Goal: Check status: Check status

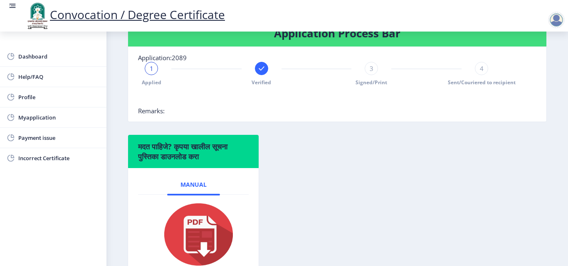
scroll to position [208, 0]
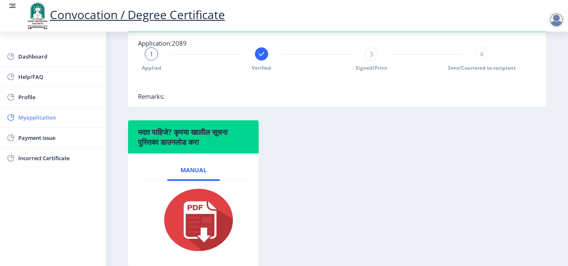
click at [40, 116] on span "Myapplication" at bounding box center [58, 118] width 81 height 10
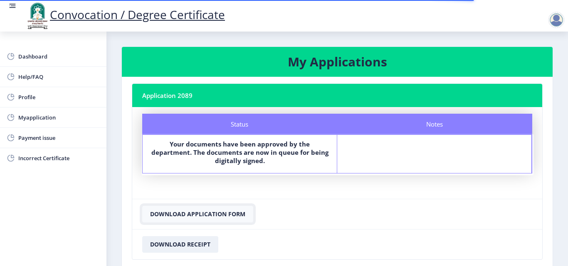
click at [219, 215] on button "Download Application Form" at bounding box center [197, 214] width 111 height 17
click at [207, 212] on button "Download Application Form" at bounding box center [197, 214] width 111 height 17
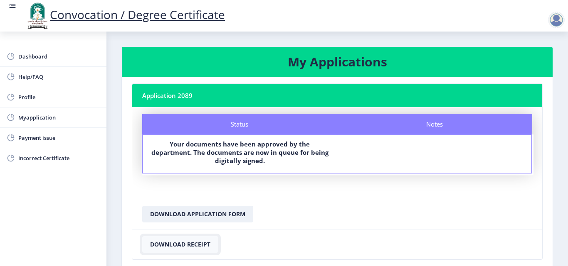
click at [173, 245] on button "Download Receipt" at bounding box center [180, 244] width 76 height 17
click at [197, 241] on button "Download Receipt" at bounding box center [180, 244] width 76 height 17
click at [40, 130] on link "Payment issue" at bounding box center [53, 138] width 106 height 20
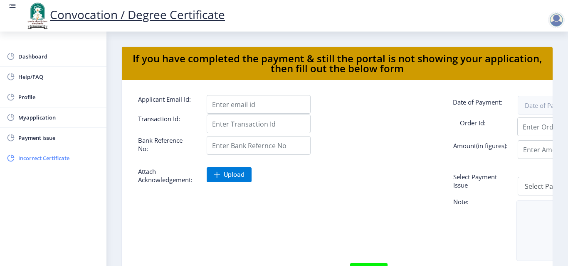
click at [45, 159] on span "Incorrect Certificate" at bounding box center [58, 158] width 81 height 10
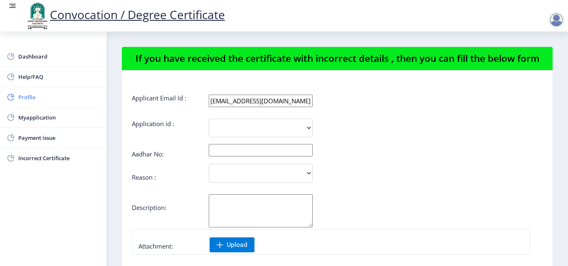
click at [30, 97] on span "Profile" at bounding box center [58, 97] width 81 height 10
select select
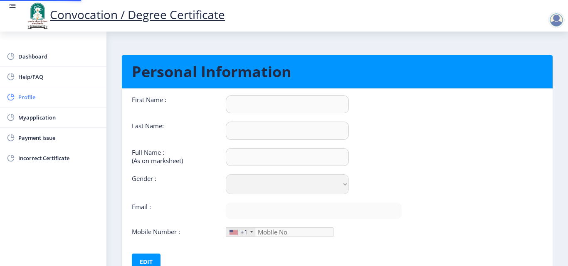
type input "[PERSON_NAME]"
select select "[DEMOGRAPHIC_DATA]"
type input "[EMAIL_ADDRESS][DOMAIN_NAME]"
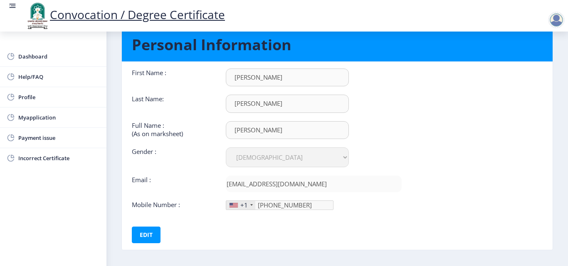
scroll to position [42, 0]
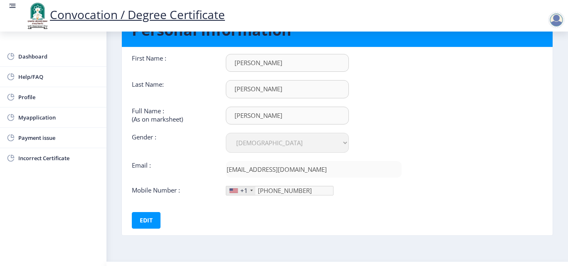
click at [301, 185] on div "First Name : [PERSON_NAME] Last Name: [PERSON_NAME] Full Name : (As on markshee…" at bounding box center [267, 125] width 270 height 142
click at [252, 188] on div "+1" at bounding box center [240, 191] width 29 height 9
click at [241, 192] on div "+1" at bounding box center [243, 191] width 7 height 8
click at [147, 222] on button "Edit" at bounding box center [146, 220] width 29 height 17
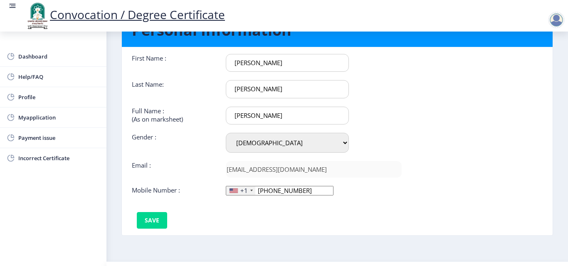
click at [250, 192] on div "+1" at bounding box center [240, 191] width 29 height 9
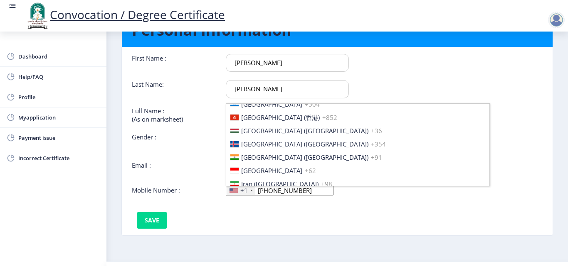
scroll to position [1288, 0]
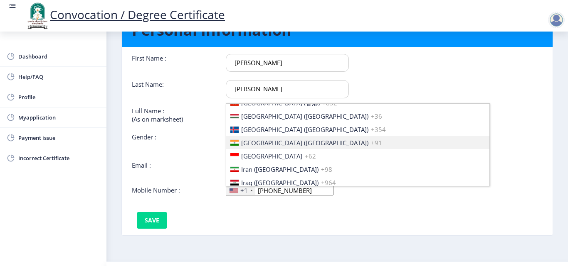
click at [270, 139] on span "[GEOGRAPHIC_DATA] ([GEOGRAPHIC_DATA])" at bounding box center [304, 143] width 127 height 8
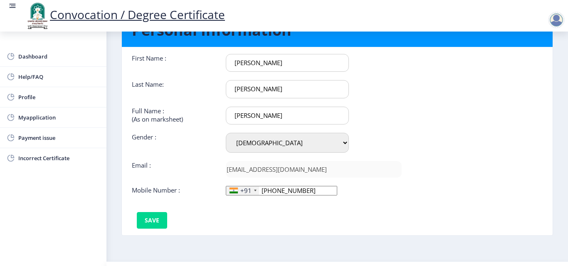
drag, startPoint x: 301, startPoint y: 189, endPoint x: 257, endPoint y: 220, distance: 54.2
click at [258, 197] on div "First Name : [PERSON_NAME] Last Name: [PERSON_NAME] Full Name : (As on markshee…" at bounding box center [267, 141] width 282 height 175
type input "8805437070"
click at [357, 192] on div "+91 [GEOGRAPHIC_DATA] +1 [GEOGRAPHIC_DATA] +44 [GEOGRAPHIC_DATA] (‫[GEOGRAPHIC_…" at bounding box center [313, 191] width 188 height 10
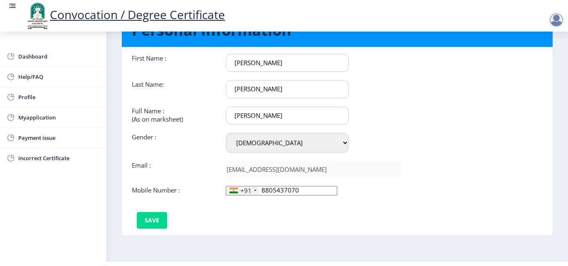
scroll to position [0, 0]
click at [155, 223] on button "Save" at bounding box center [152, 220] width 30 height 17
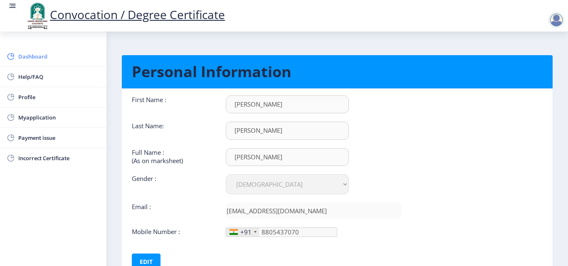
click at [32, 55] on span "Dashboard" at bounding box center [58, 57] width 81 height 10
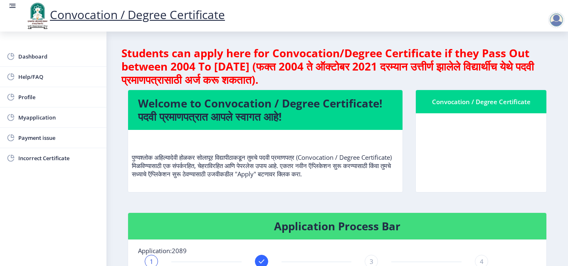
click at [264, 165] on p "पुण्यश्लोक अहिल्यादेवी होळकर सोलापूर विद्यापीठाकडून तुमचे पदवी प्रमाणपत्र (Conv…" at bounding box center [265, 158] width 267 height 42
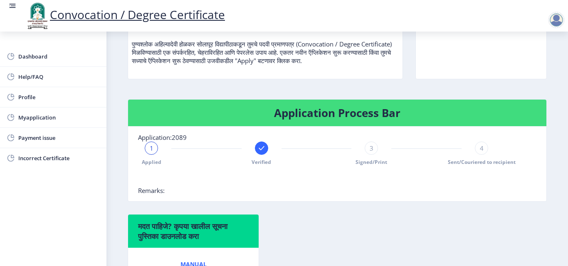
scroll to position [125, 0]
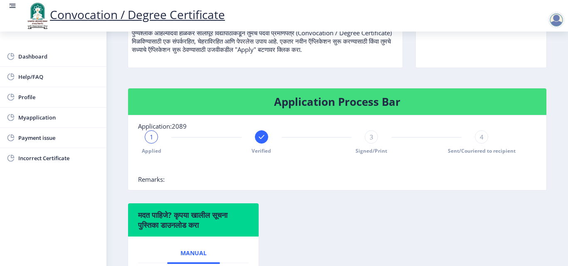
click at [374, 145] on div "3 Signed/Print" at bounding box center [370, 142] width 13 height 24
click at [485, 143] on div "4 Sent/Couriered to recipient" at bounding box center [481, 142] width 13 height 24
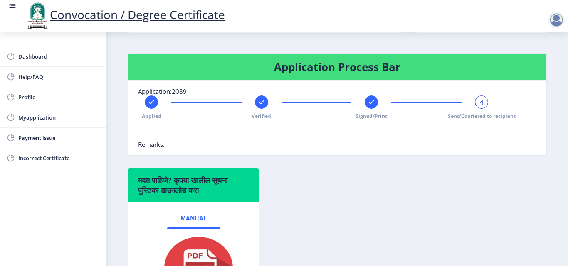
scroll to position [208, 0]
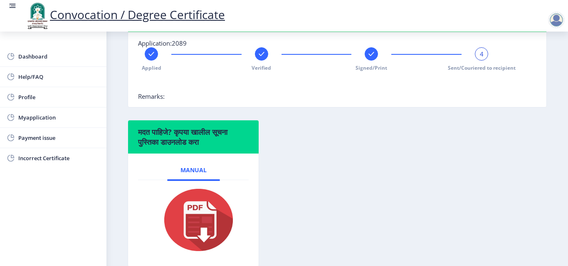
click at [477, 96] on nb-card-body "Application:2089 Applied Verified Signed/Print 4 Sent/Couriered to recipient Re…" at bounding box center [337, 69] width 418 height 75
click at [27, 75] on span "Help/FAQ" at bounding box center [58, 77] width 81 height 10
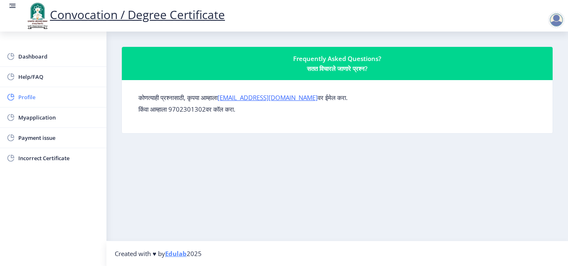
click at [31, 98] on span "Profile" at bounding box center [58, 97] width 81 height 10
select select
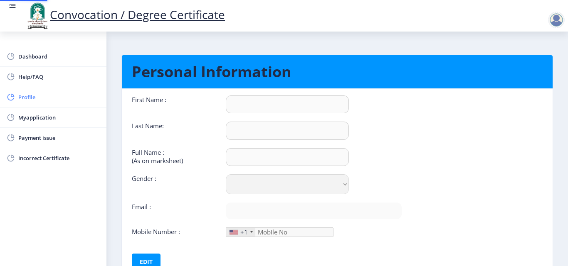
type input "[PERSON_NAME]"
select select "[DEMOGRAPHIC_DATA]"
type input "[EMAIL_ADDRESS][DOMAIN_NAME]"
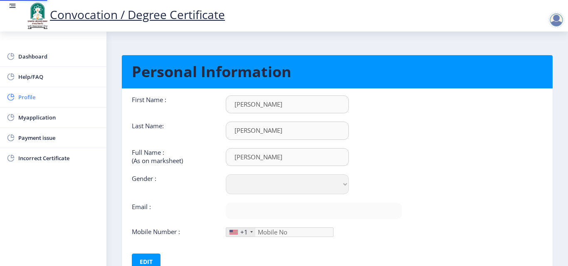
type input "8805437070"
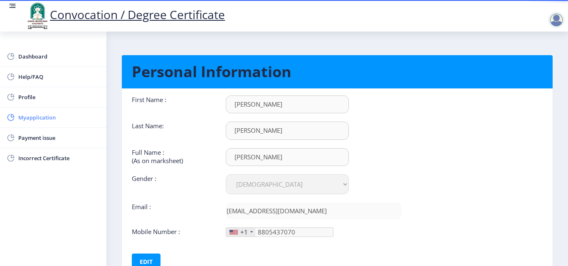
click at [30, 116] on span "Myapplication" at bounding box center [58, 118] width 81 height 10
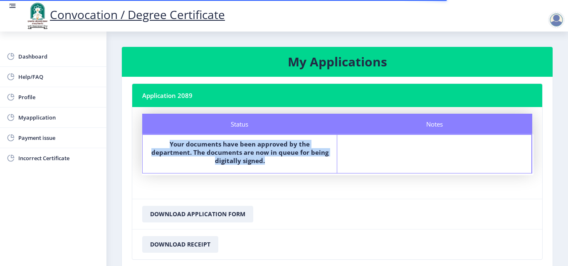
drag, startPoint x: 149, startPoint y: 142, endPoint x: 271, endPoint y: 167, distance: 125.1
click at [271, 167] on div "Status Your documents have been approved by the department. The documents are n…" at bounding box center [240, 154] width 194 height 38
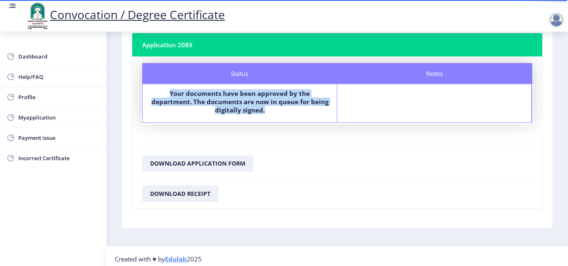
scroll to position [56, 0]
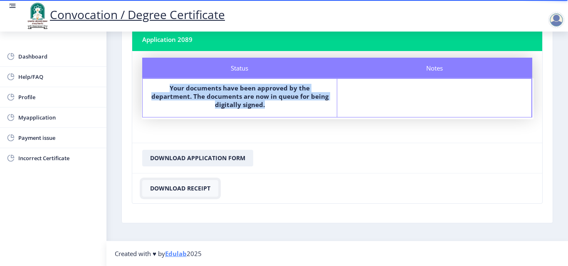
click at [190, 190] on button "Download Receipt" at bounding box center [180, 188] width 76 height 17
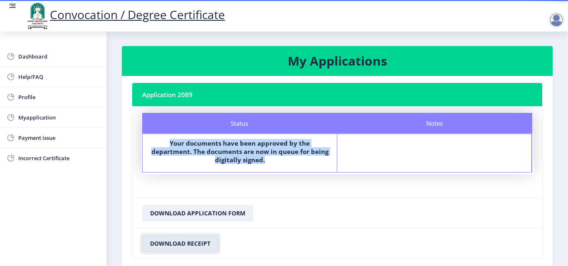
scroll to position [0, 0]
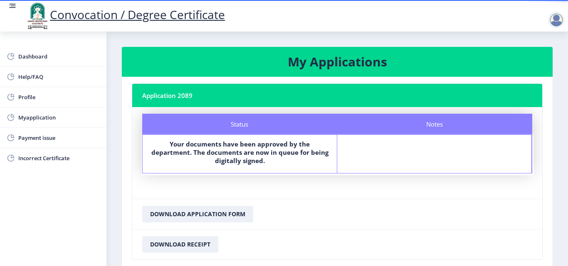
click at [343, 31] on nav "Convocation / Degree Certificate" at bounding box center [284, 16] width 568 height 32
click at [268, 148] on b "Your documents have been approved by the department. The documents are now in q…" at bounding box center [239, 152] width 177 height 25
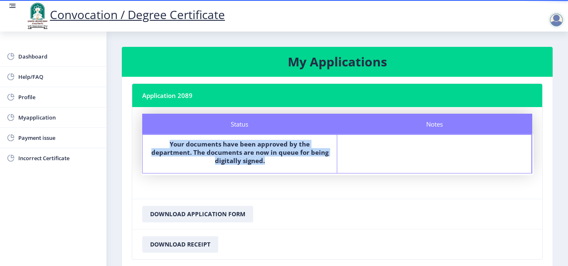
drag, startPoint x: 150, startPoint y: 142, endPoint x: 253, endPoint y: 173, distance: 107.6
click at [253, 173] on div "Status Your documents have been approved by the department. The documents are n…" at bounding box center [240, 154] width 194 height 38
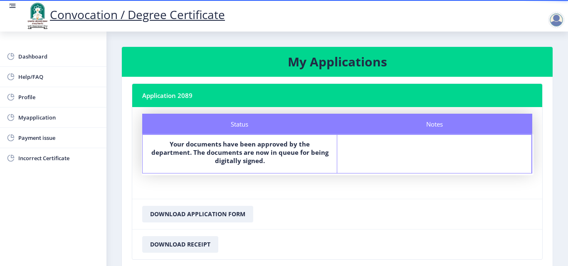
click at [303, 202] on nb-card-footer "Download Application Form" at bounding box center [337, 214] width 410 height 30
click at [38, 53] on span "Dashboard" at bounding box center [58, 57] width 81 height 10
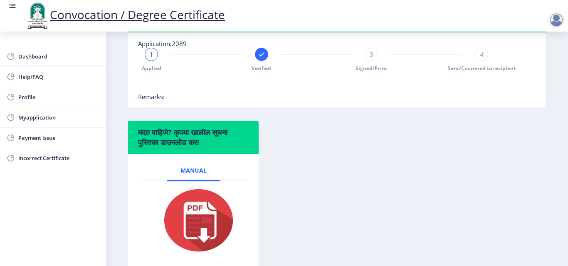
scroll to position [251, 0]
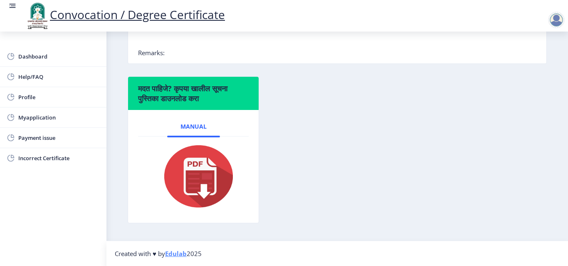
click at [211, 171] on img at bounding box center [193, 176] width 83 height 66
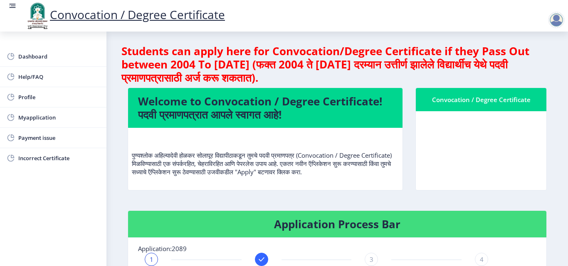
scroll to position [0, 0]
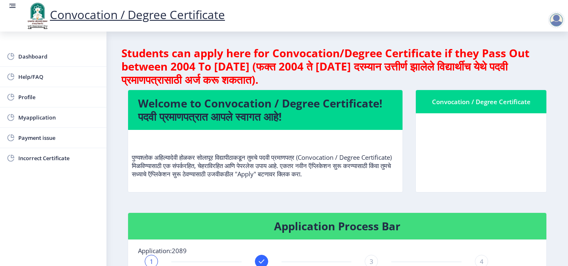
click at [454, 150] on nb-card-body at bounding box center [481, 152] width 130 height 79
click at [25, 121] on span "Myapplication" at bounding box center [58, 118] width 81 height 10
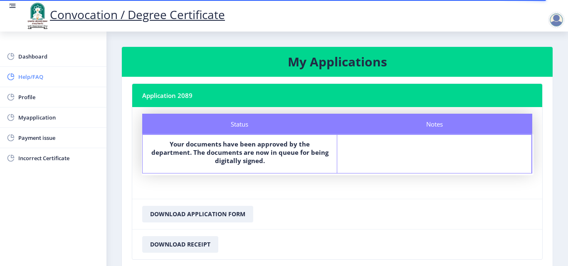
click at [34, 74] on span "Help/FAQ" at bounding box center [58, 77] width 81 height 10
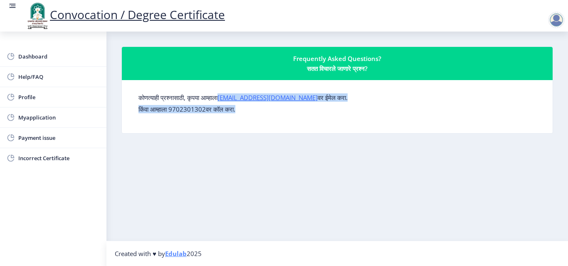
drag, startPoint x: 303, startPoint y: 106, endPoint x: 225, endPoint y: 101, distance: 77.9
click at [225, 101] on form "कोणत्याही प्रश्नासाठी, कृपया आम्हाला su.sfc@studentscenter.in वर ईमेल करा. किंव…" at bounding box center [336, 104] width 397 height 20
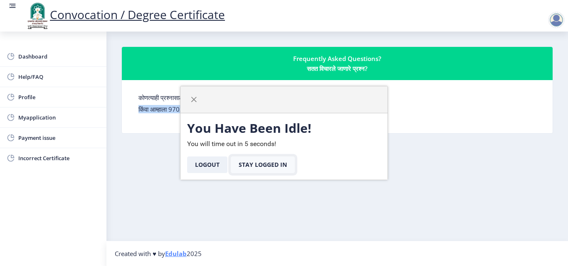
click at [256, 166] on button "Stay Logged In" at bounding box center [263, 165] width 64 height 17
click at [259, 162] on button "Stay Logged In" at bounding box center [263, 165] width 64 height 17
click at [193, 101] on span "button" at bounding box center [193, 99] width 7 height 7
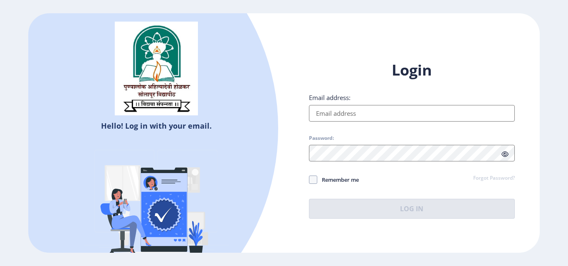
type input "vaibhavkarande1582@gmail.com"
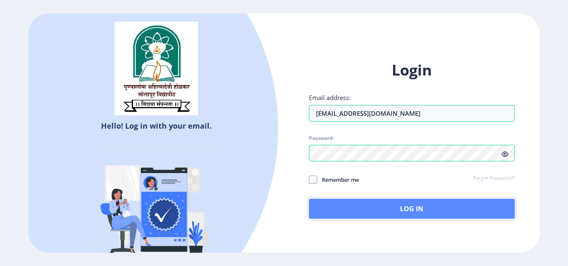
click at [372, 215] on button "Log In" at bounding box center [412, 209] width 206 height 20
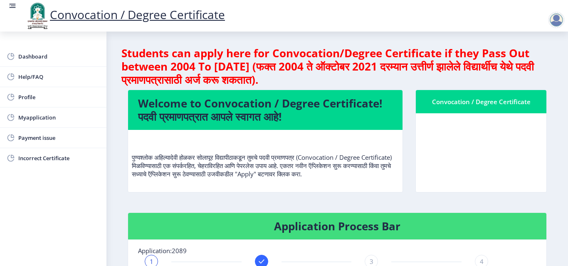
click at [212, 80] on h4 "Students can apply here for Convocation/Degree Certificate if they Pass Out bet…" at bounding box center [336, 67] width 431 height 40
click at [304, 76] on h4 "Students can apply here for Convocation/Degree Certificate if they Pass Out bet…" at bounding box center [336, 67] width 431 height 40
click at [27, 57] on span "Dashboard" at bounding box center [58, 57] width 81 height 10
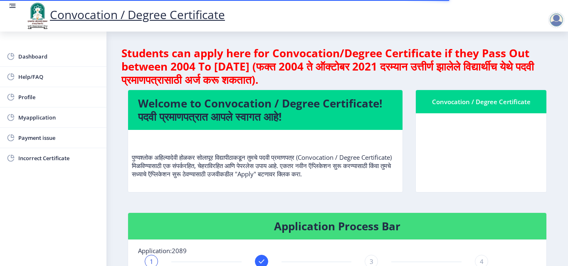
scroll to position [208, 0]
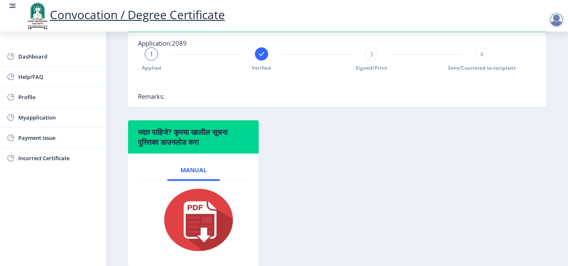
click at [258, 56] on rect at bounding box center [261, 54] width 8 height 8
click at [149, 54] on icon at bounding box center [150, 54] width 5 height 4
click at [150, 54] on span "1" at bounding box center [152, 54] width 4 height 8
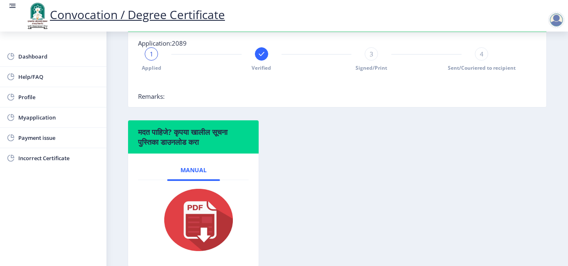
click at [151, 99] on span "Remarks:" at bounding box center [151, 96] width 27 height 8
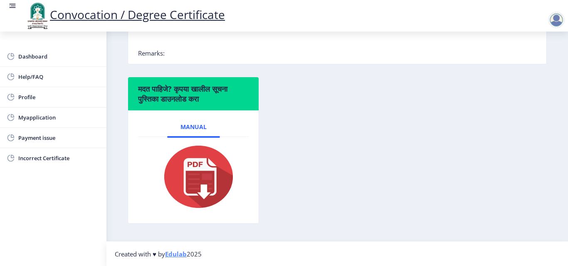
scroll to position [251, 0]
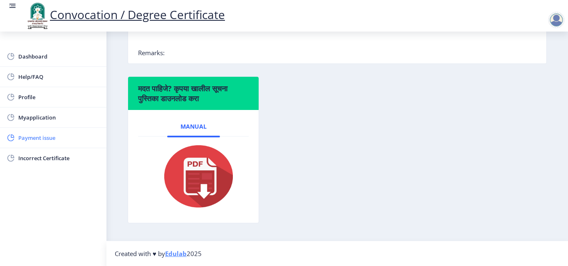
click at [38, 135] on span "Payment issue" at bounding box center [58, 138] width 81 height 10
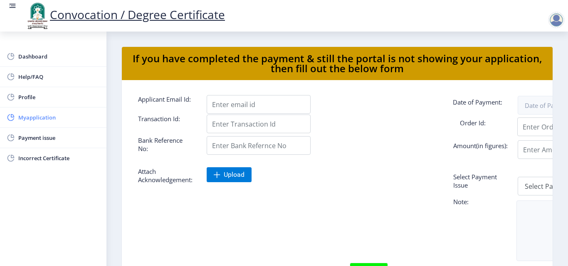
click at [34, 116] on span "Myapplication" at bounding box center [58, 118] width 81 height 10
